Goal: Transaction & Acquisition: Purchase product/service

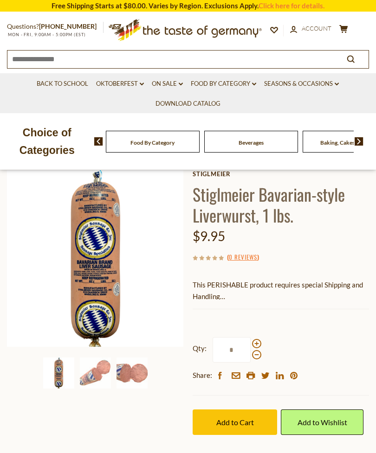
scroll to position [57, 0]
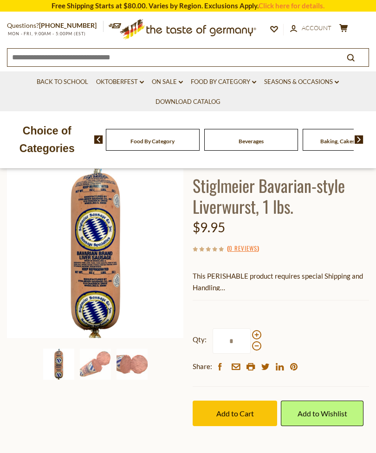
click at [135, 363] on img at bounding box center [131, 364] width 31 height 31
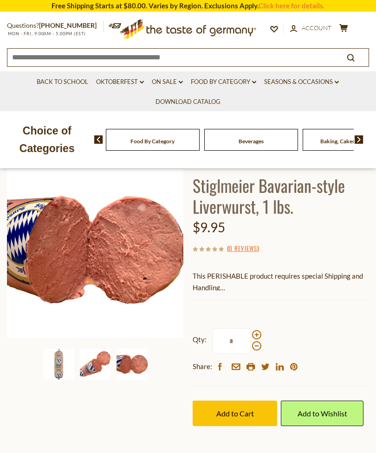
click at [97, 364] on img at bounding box center [95, 364] width 31 height 31
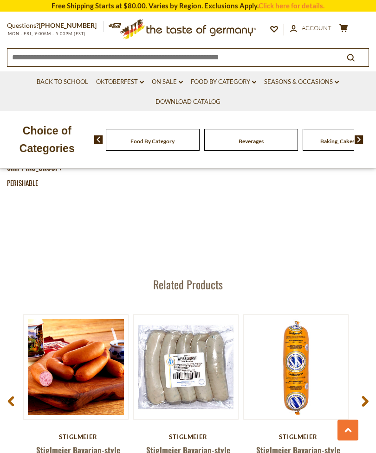
scroll to position [1076, 0]
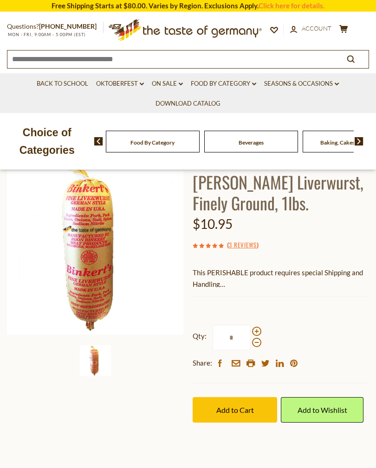
scroll to position [59, 0]
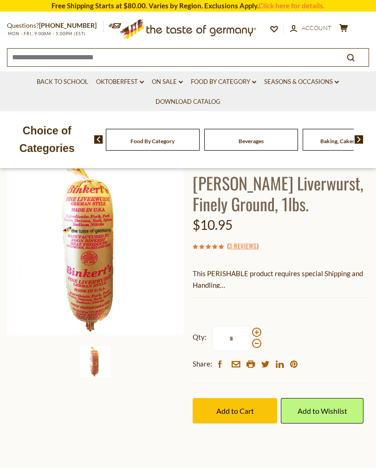
click at [90, 245] on img at bounding box center [95, 247] width 177 height 177
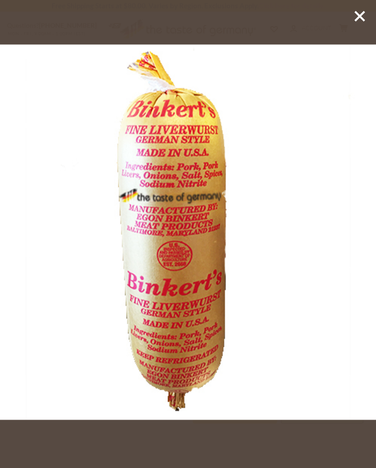
click at [361, 17] on icon at bounding box center [359, 16] width 14 height 14
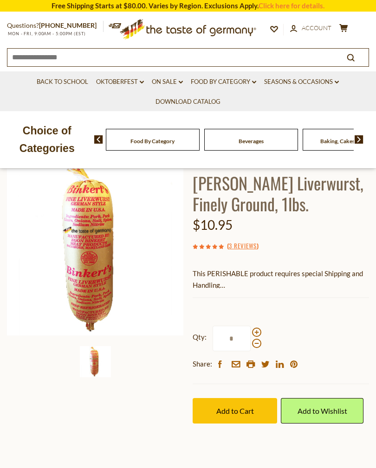
scroll to position [0, 0]
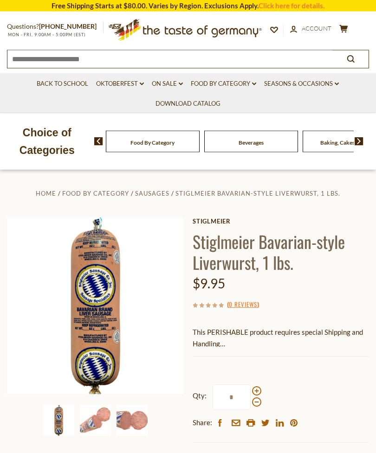
scroll to position [1, 0]
click at [97, 299] on img at bounding box center [95, 305] width 177 height 177
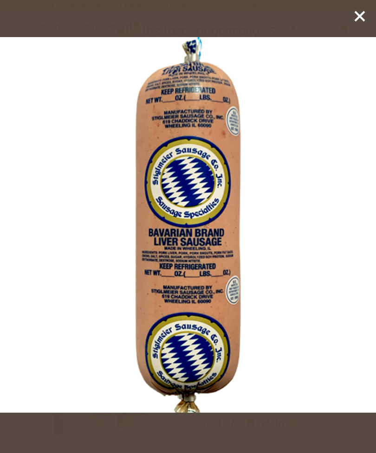
click at [363, 17] on icon at bounding box center [359, 16] width 14 height 14
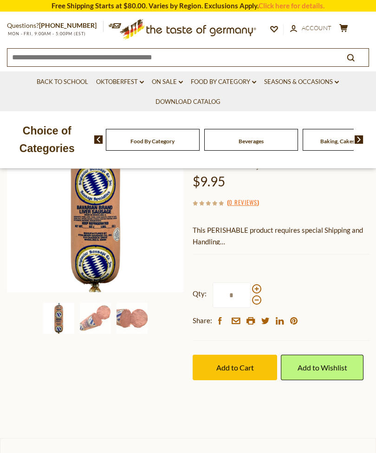
scroll to position [0, 0]
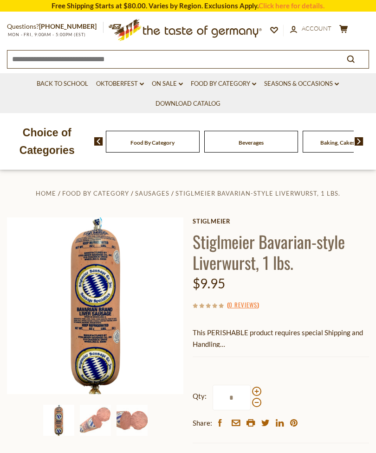
click at [249, 251] on h1 "Stiglmeier Bavarian-style Liverwurst, 1 lbs." at bounding box center [280, 252] width 176 height 42
click at [281, 250] on h1 "Stiglmeier Bavarian-style Liverwurst, 1 lbs." at bounding box center [280, 252] width 176 height 42
click at [287, 250] on h1 "Stiglmeier Bavarian-style Liverwurst, 1 lbs." at bounding box center [280, 252] width 176 height 42
